Goal: Transaction & Acquisition: Purchase product/service

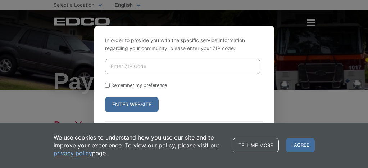
scroll to position [15, 0]
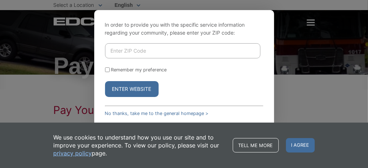
click at [147, 54] on input "Enter ZIP Code" at bounding box center [182, 50] width 155 height 15
type input "91932"
click at [105, 81] on button "Enter Website" at bounding box center [132, 89] width 54 height 16
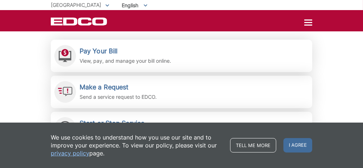
scroll to position [153, 0]
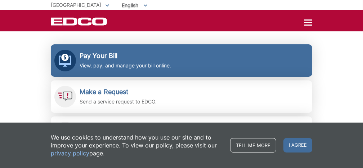
click at [99, 54] on h2 "Pay Your Bill" at bounding box center [125, 56] width 91 height 8
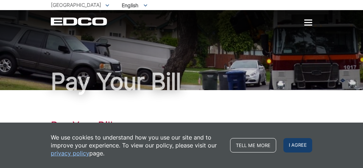
click at [294, 144] on span "I agree" at bounding box center [297, 145] width 29 height 14
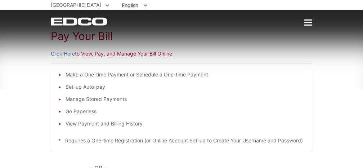
scroll to position [90, 0]
click at [67, 53] on link "Click Here" at bounding box center [63, 53] width 24 height 8
